Goal: Information Seeking & Learning: Check status

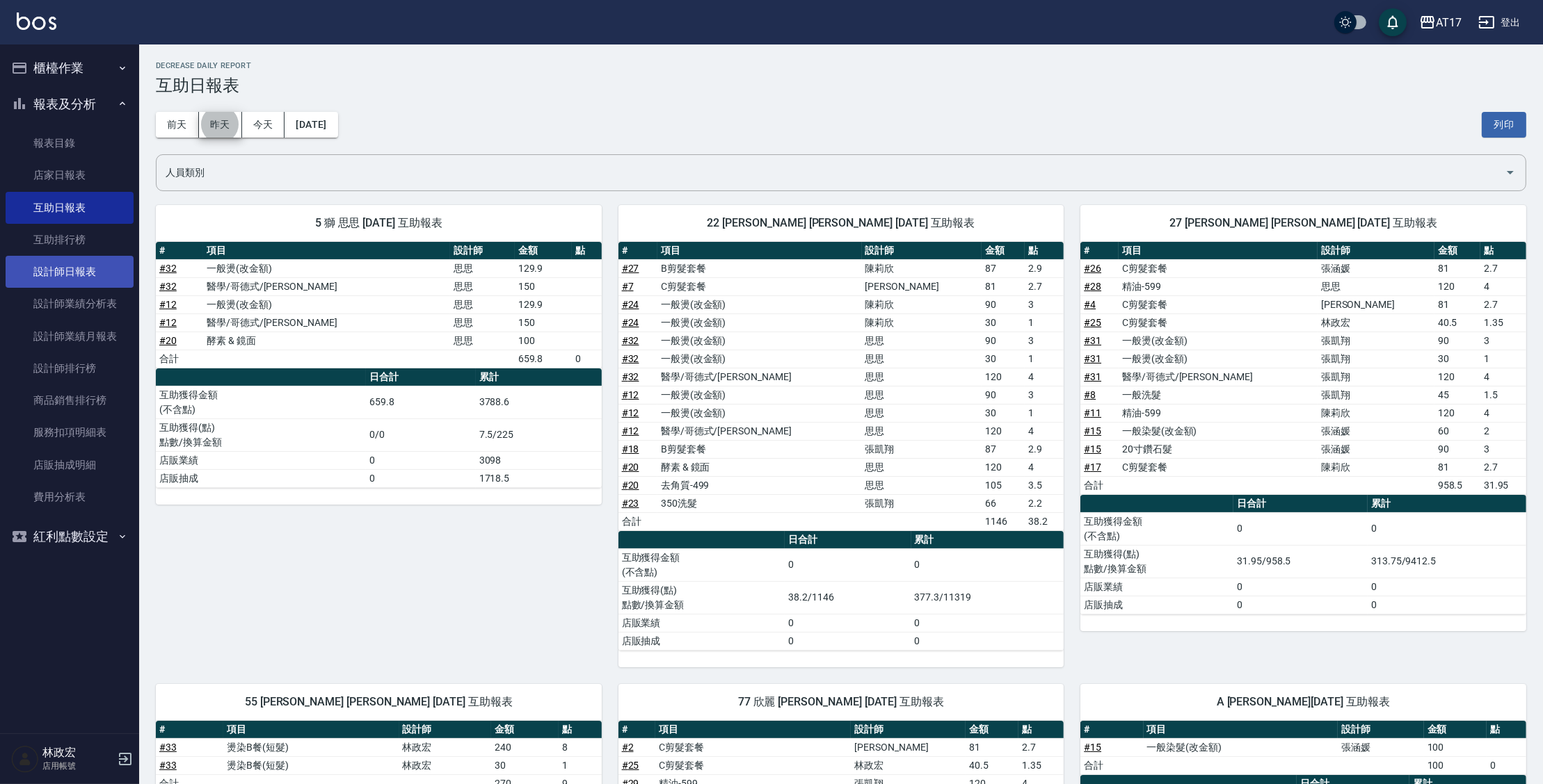
click at [72, 263] on link "設計師日報表" at bounding box center [70, 271] width 128 height 32
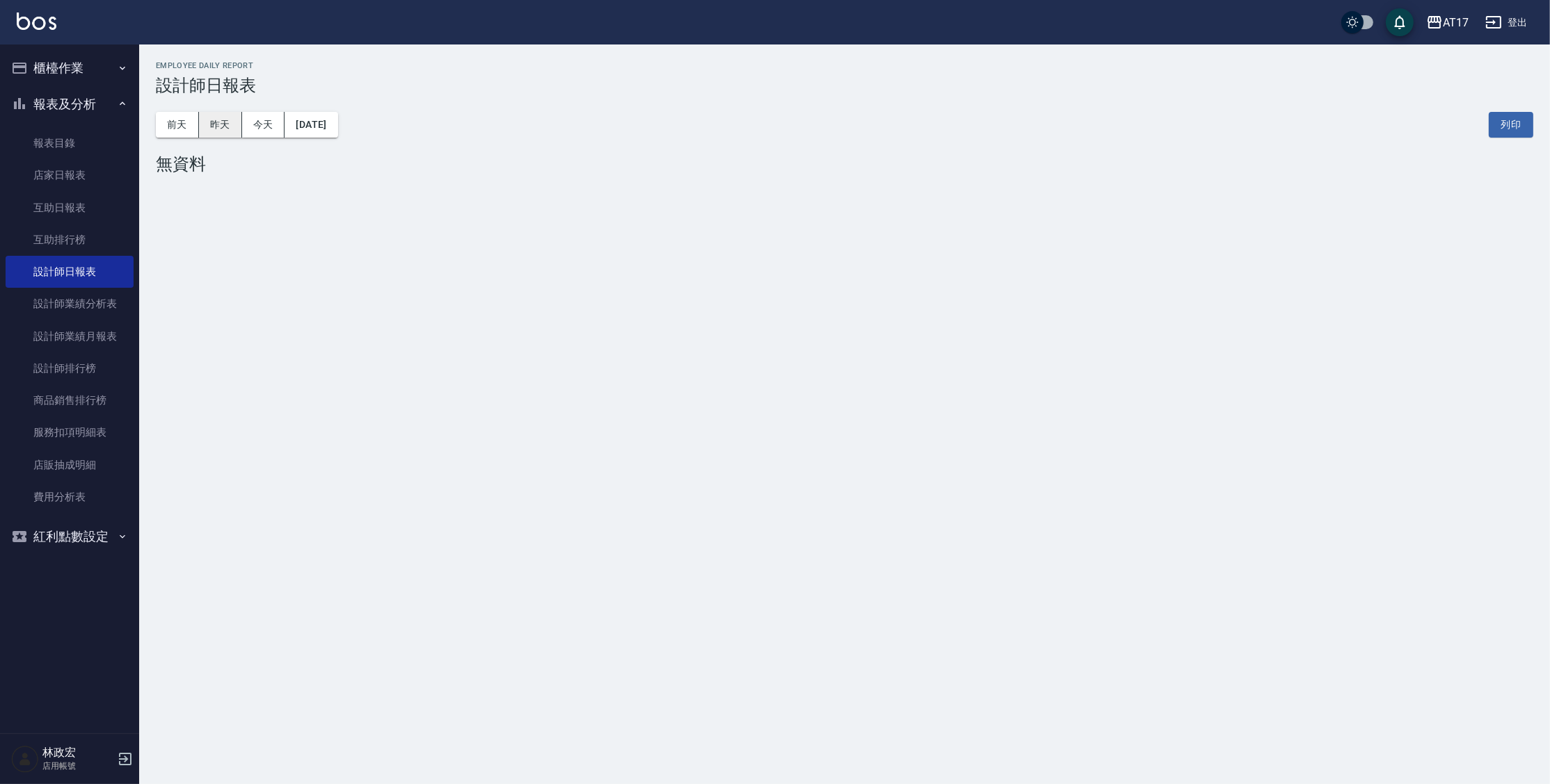
click at [219, 124] on button "昨天" at bounding box center [221, 124] width 43 height 25
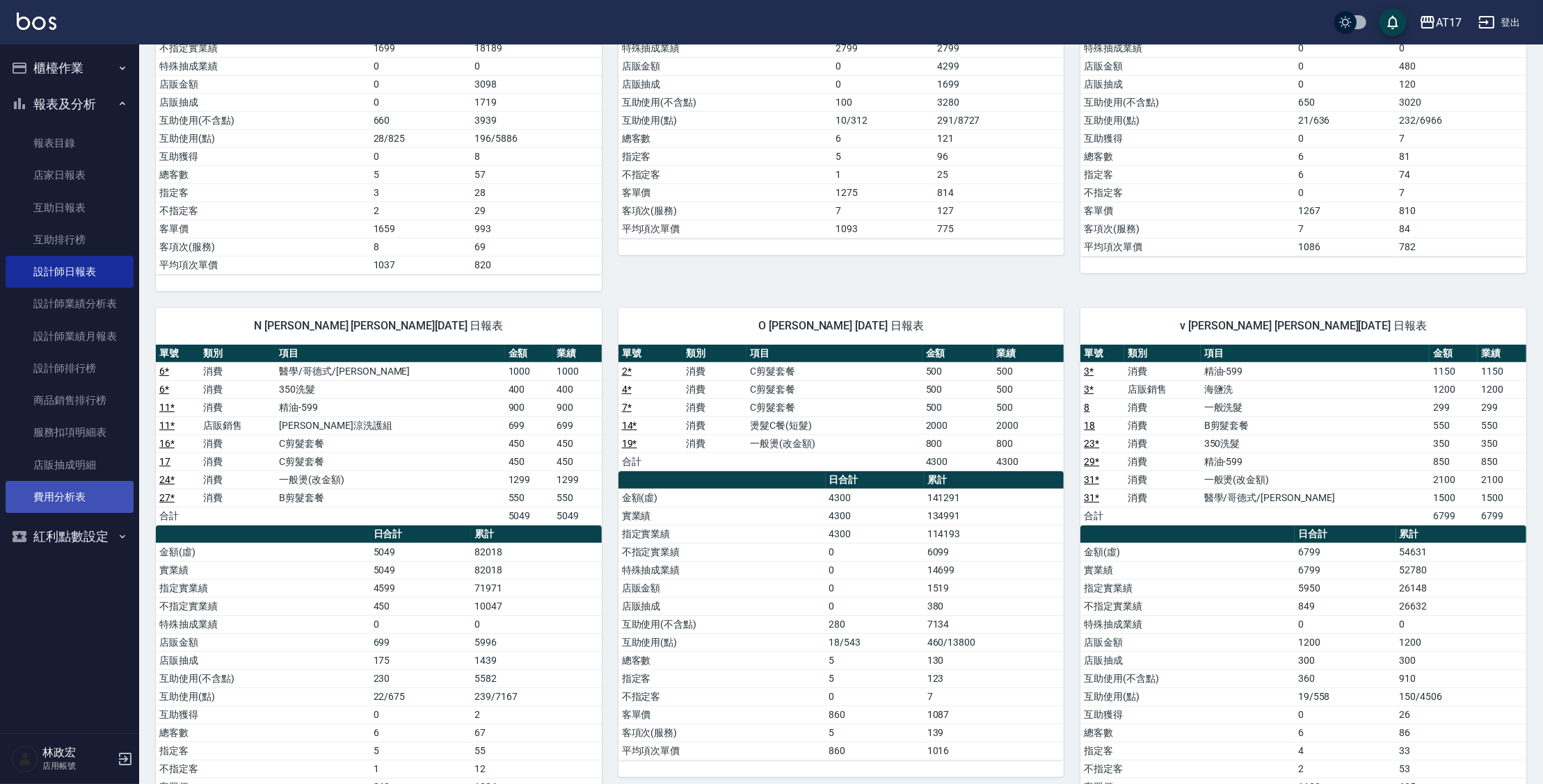
scroll to position [403, 0]
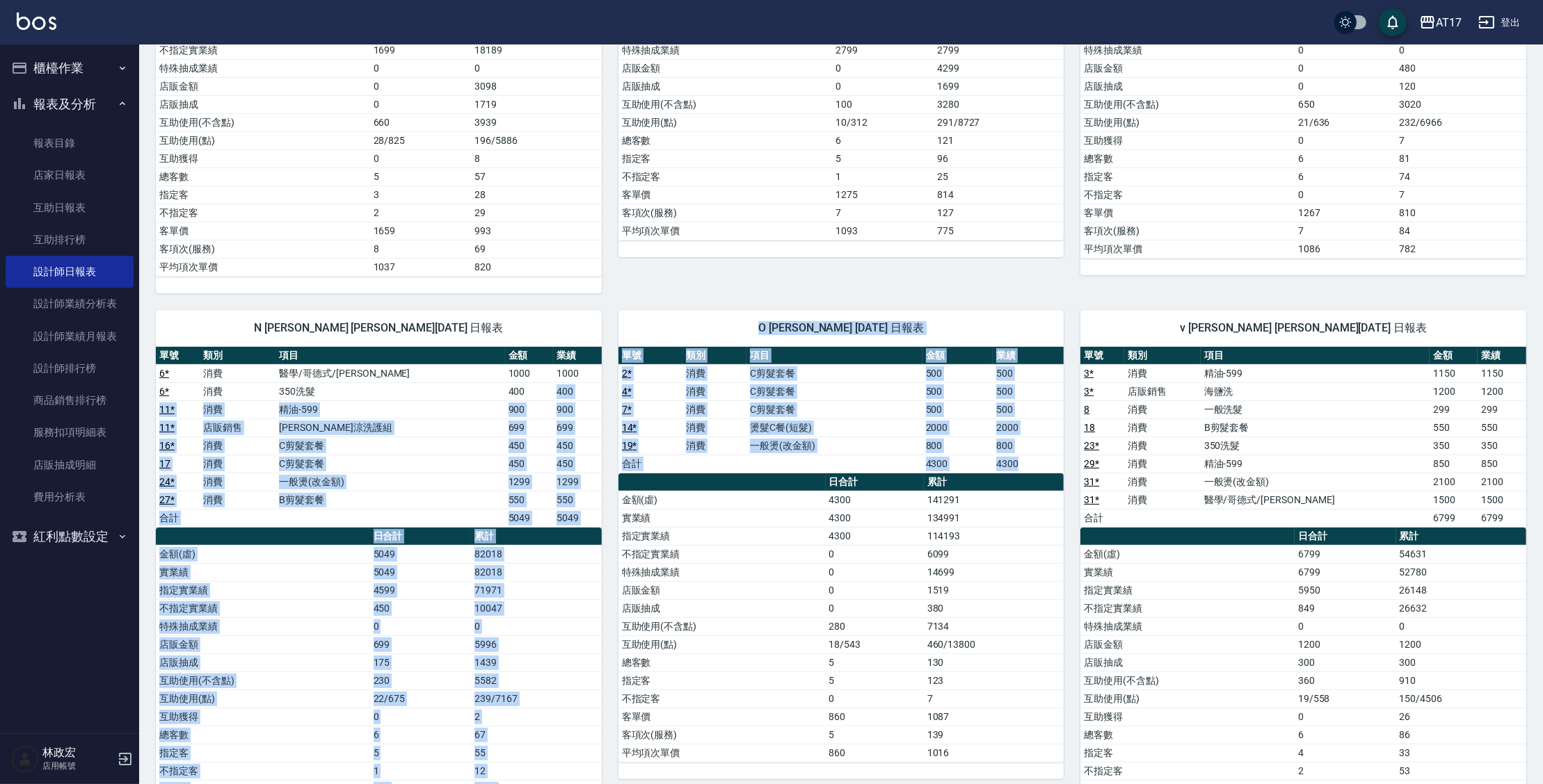
drag, startPoint x: 527, startPoint y: 387, endPoint x: 602, endPoint y: 572, distance: 199.6
click at [601, 572] on div "5 獅 思思 [DATE] 日報表 單號 類別 項目 金額 業績 9 消費 剪髮 199 199 12 * 消費 一般燙(改金額) 1299 1299 12 …" at bounding box center [832, 294] width 1387 height 1117
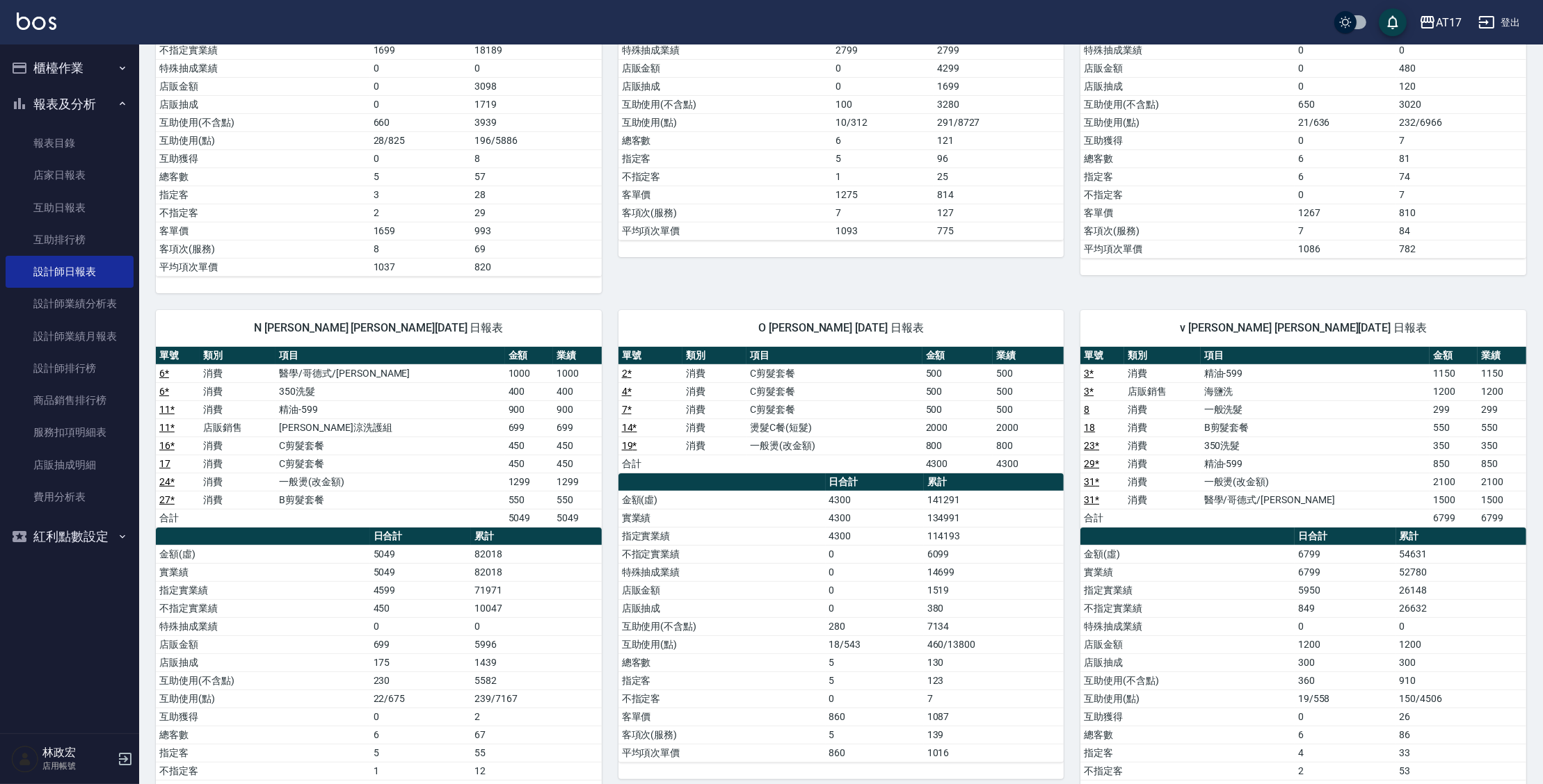
drag, startPoint x: 586, startPoint y: 300, endPoint x: 591, endPoint y: 284, distance: 16.8
click at [590, 289] on div "5 獅 思思 [DATE] 日報表 單號 類別 項目 金額 業績 9 消費 剪髮 199 199 12 * 消費 一般燙(改金額) 1299 1299 12 …" at bounding box center [832, 294] width 1387 height 1117
drag, startPoint x: 576, startPoint y: 404, endPoint x: 577, endPoint y: 394, distance: 10.0
click at [576, 403] on td "900" at bounding box center [577, 410] width 49 height 18
click at [66, 268] on link "設計師日報表" at bounding box center [70, 271] width 128 height 32
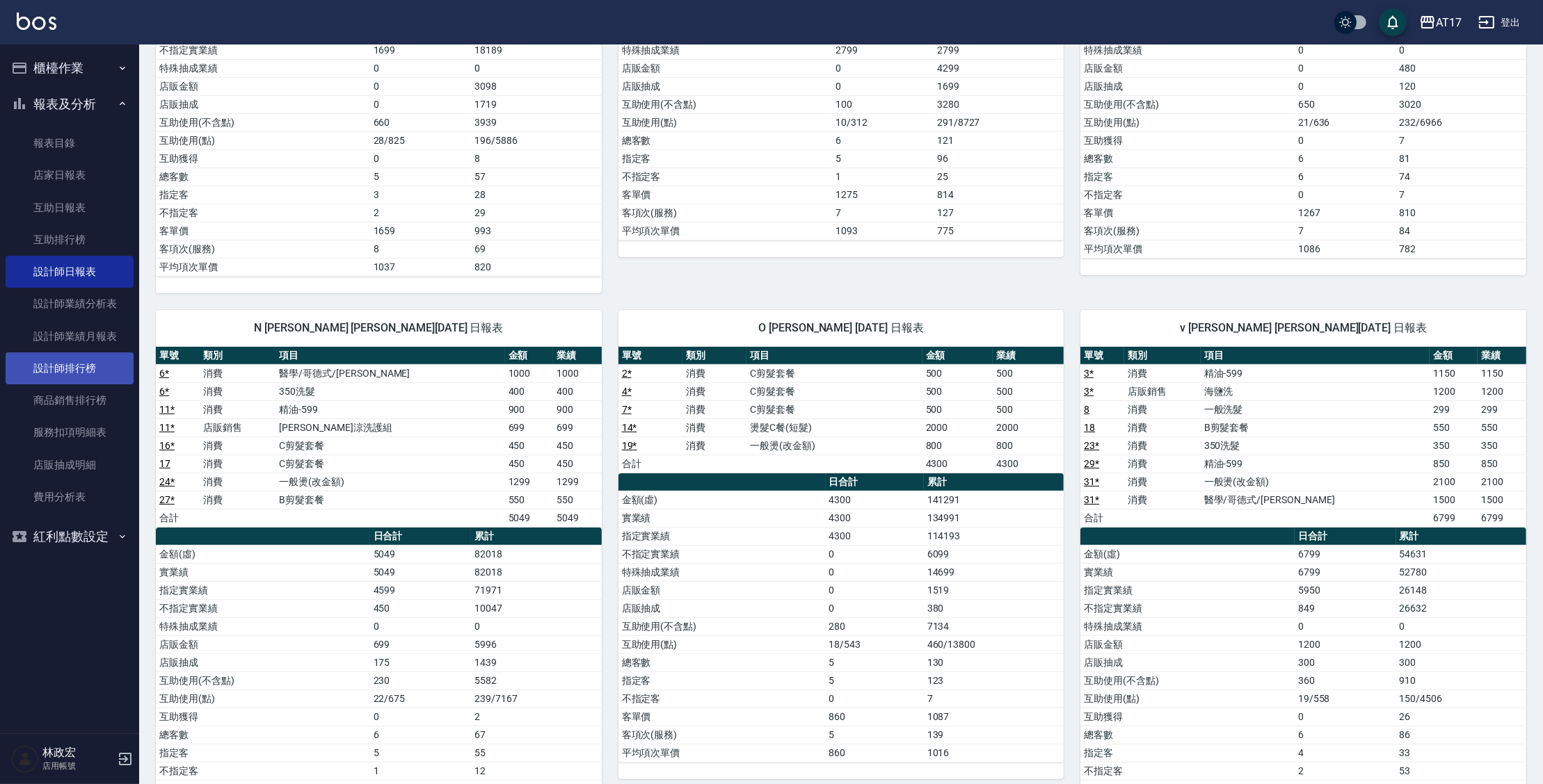
click at [75, 357] on link "設計師排行榜" at bounding box center [70, 368] width 128 height 32
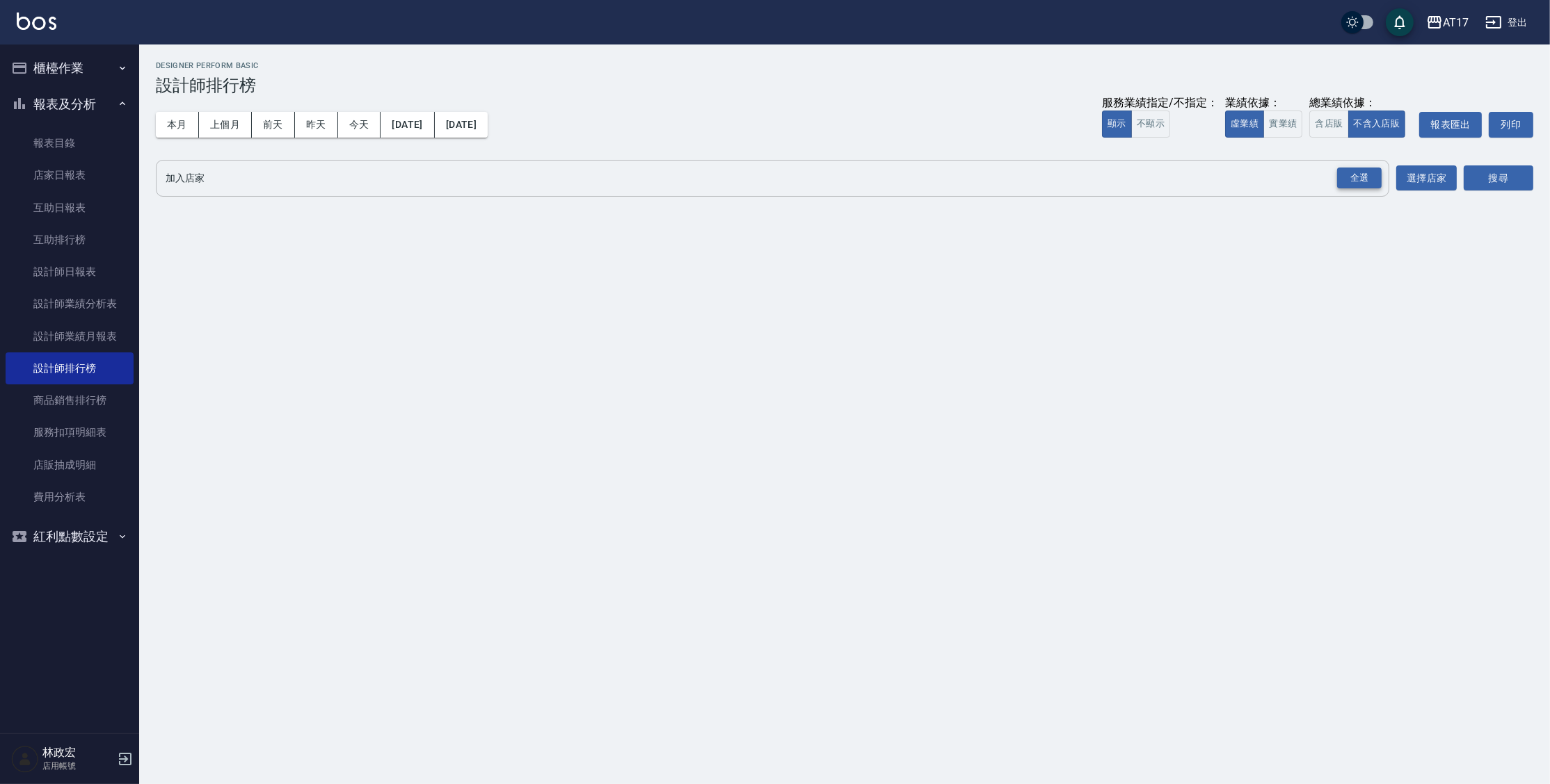
click at [1358, 172] on button "全選" at bounding box center [1359, 178] width 50 height 27
click at [1358, 175] on div "全選" at bounding box center [1359, 178] width 44 height 22
click at [1508, 172] on button "搜尋" at bounding box center [1498, 179] width 70 height 25
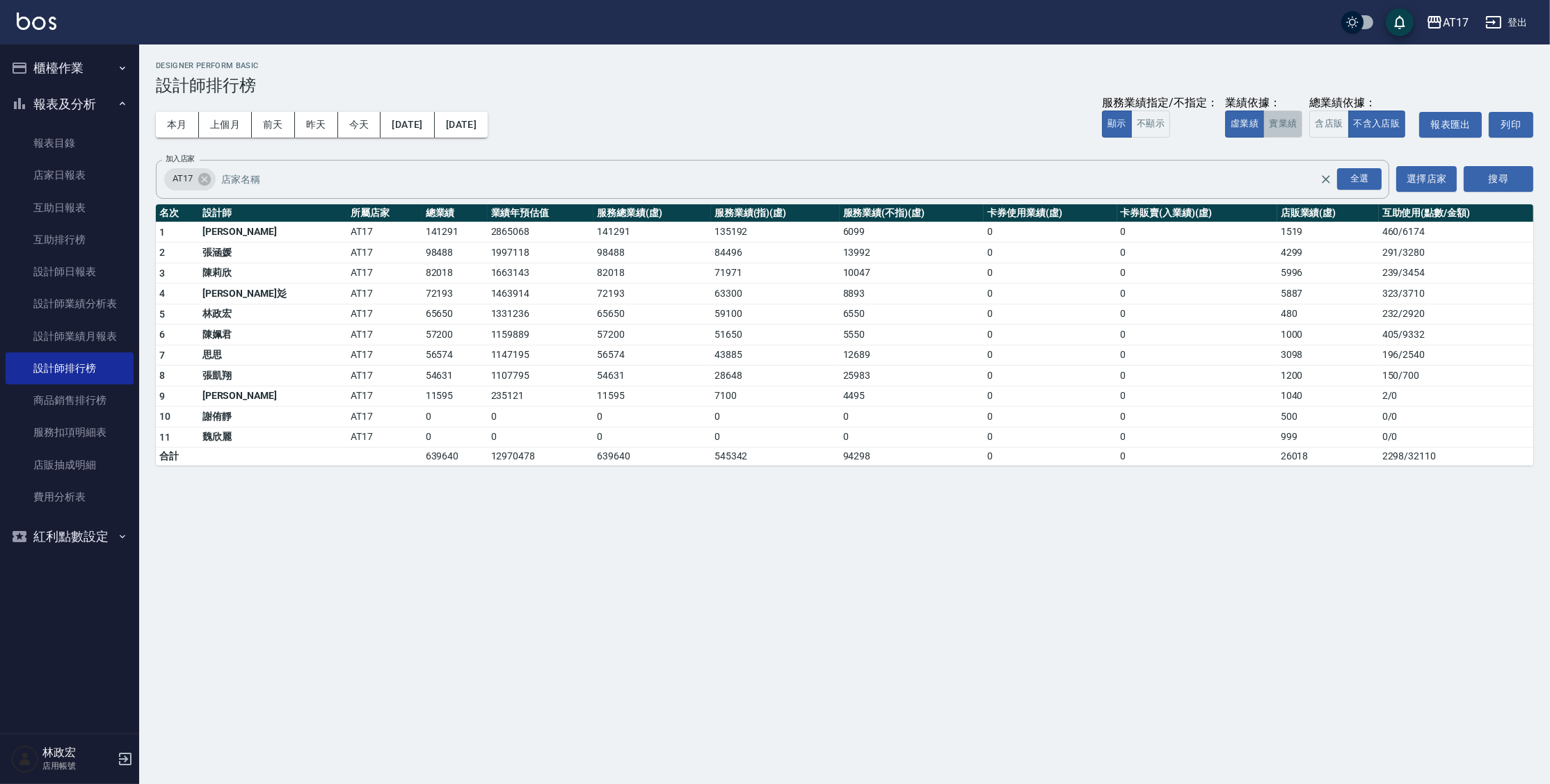
click at [1302, 136] on button "實業績" at bounding box center [1283, 124] width 39 height 27
drag, startPoint x: 322, startPoint y: 267, endPoint x: 412, endPoint y: 274, distance: 90.3
click at [409, 274] on tr "3 [PERSON_NAME]AT17 90090 1826825 90090 79098 10992 0 0 6797 291 / 3280" at bounding box center [844, 272] width 1377 height 21
click at [423, 274] on td "90090" at bounding box center [455, 272] width 66 height 21
click at [28, 27] on img at bounding box center [36, 22] width 39 height 18
